Goal: Task Accomplishment & Management: Use online tool/utility

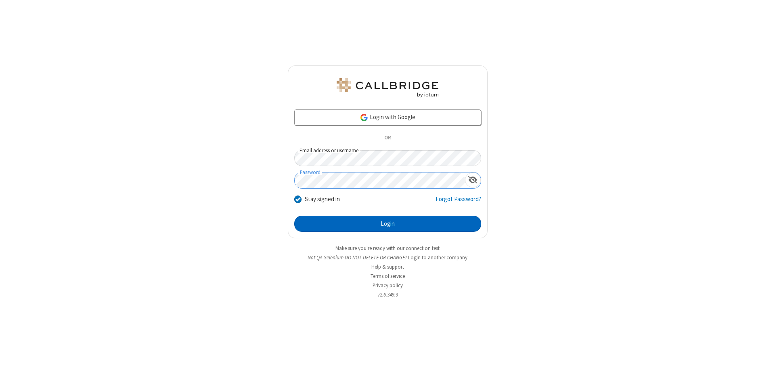
click at [388, 224] on button "Login" at bounding box center [387, 224] width 187 height 16
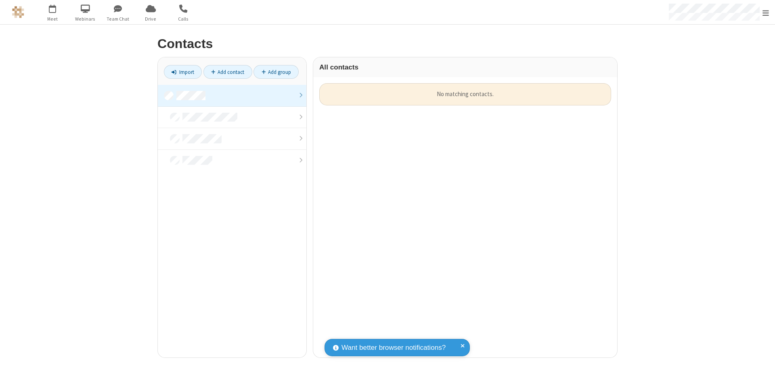
scroll to position [274, 298]
click at [232, 95] on link at bounding box center [232, 96] width 149 height 22
click at [183, 72] on link "Import" at bounding box center [183, 72] width 38 height 14
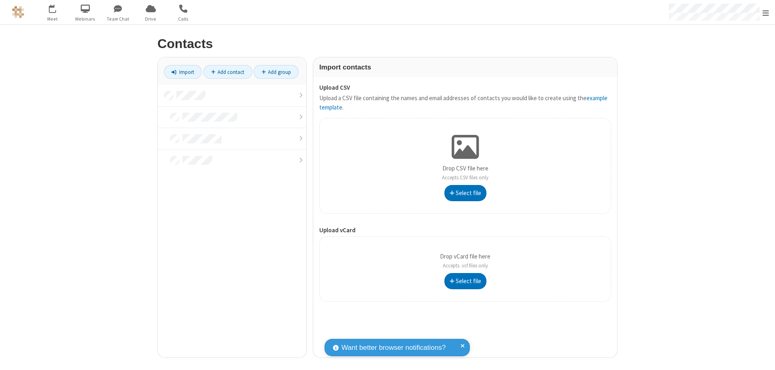
type input "C:\fakepath\contacts.vcf"
click at [232, 95] on link at bounding box center [232, 96] width 149 height 22
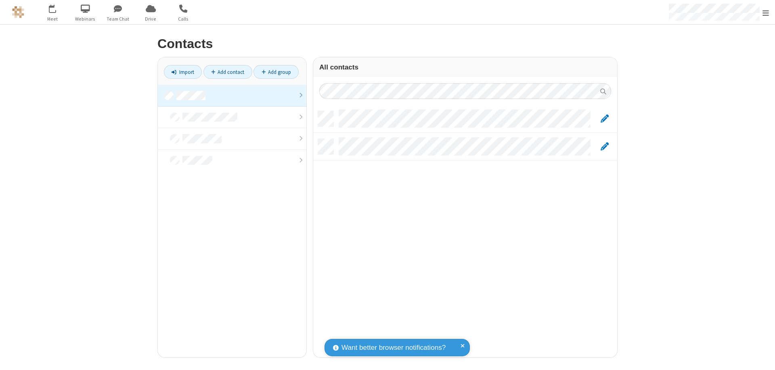
scroll to position [246, 298]
